Goal: Find specific page/section: Find specific page/section

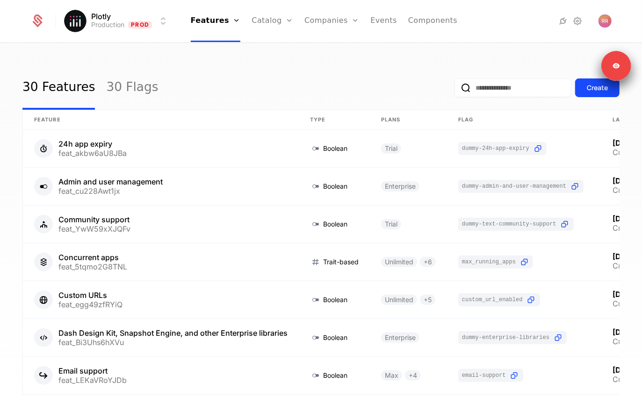
click at [262, 16] on link "Catalog" at bounding box center [272, 21] width 42 height 42
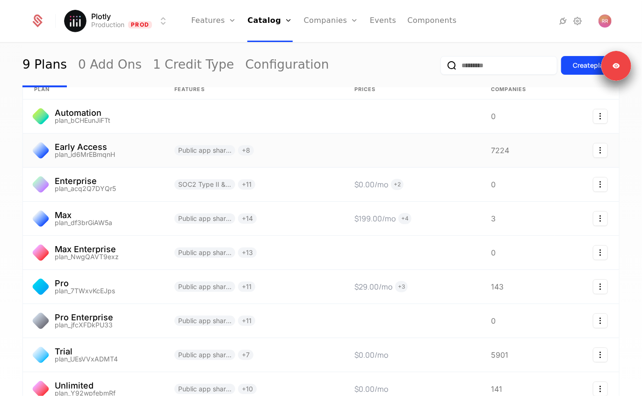
scroll to position [21, 0]
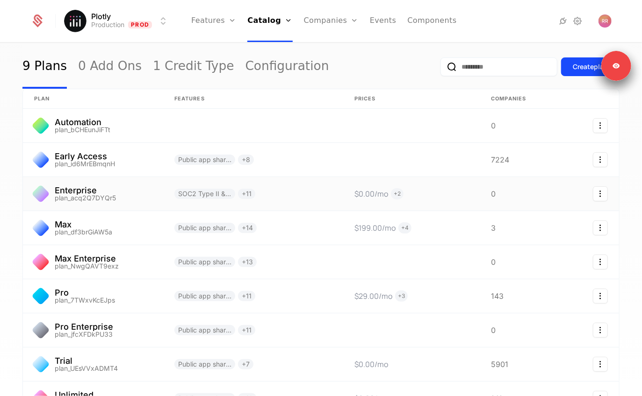
click at [85, 178] on link at bounding box center [93, 194] width 140 height 34
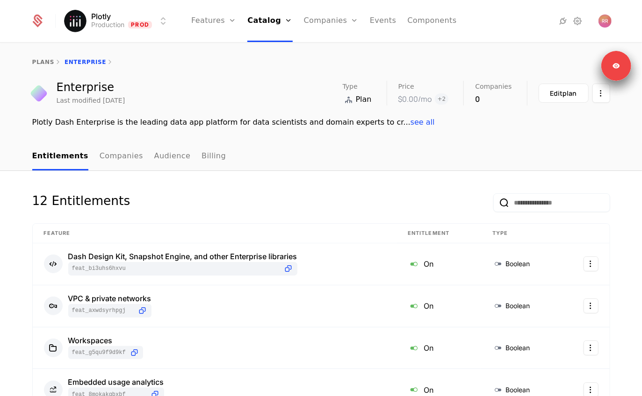
click at [202, 154] on link "Billing" at bounding box center [213, 157] width 24 height 28
